Goal: Information Seeking & Learning: Learn about a topic

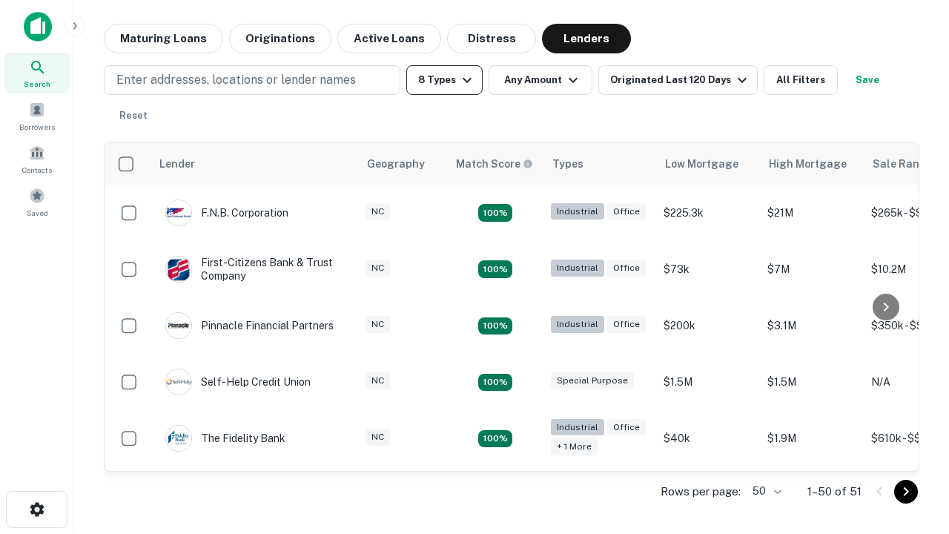
click at [444, 80] on button "8 Types" at bounding box center [444, 80] width 76 height 30
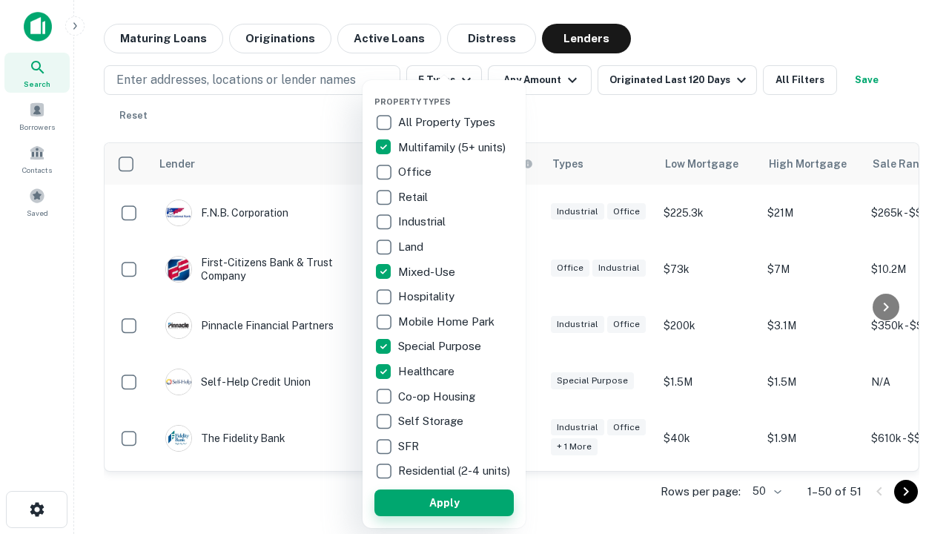
click at [444, 502] on button "Apply" at bounding box center [443, 502] width 139 height 27
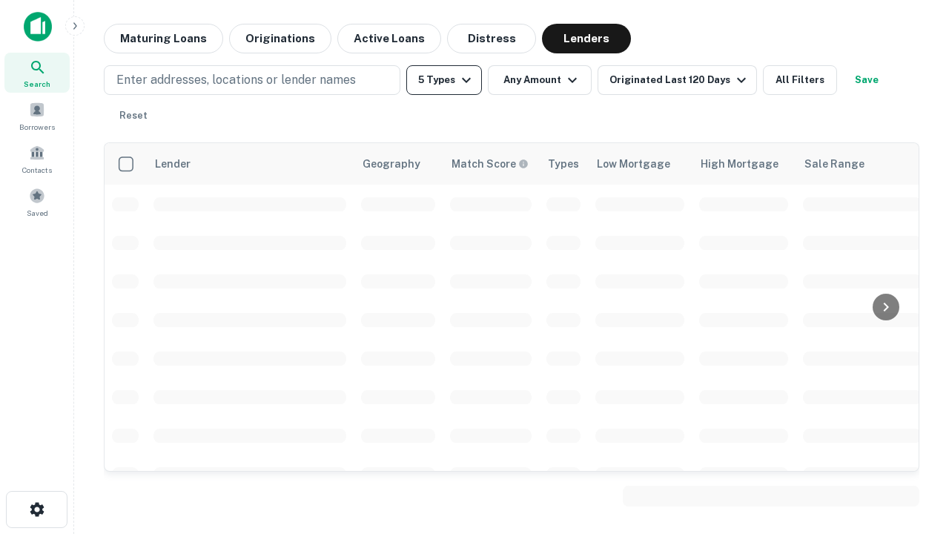
click at [444, 80] on button "5 Types" at bounding box center [444, 80] width 76 height 30
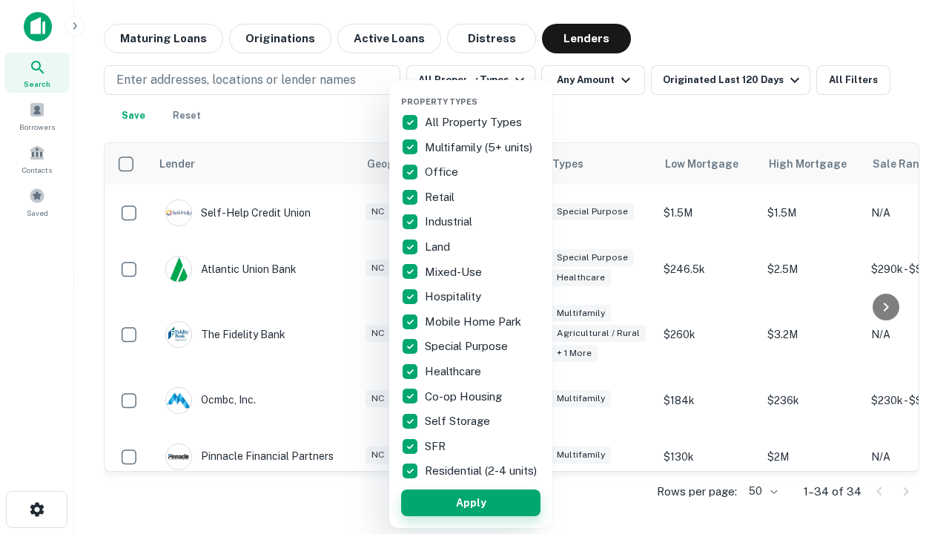
click at [471, 502] on button "Apply" at bounding box center [470, 502] width 139 height 27
